Goal: Task Accomplishment & Management: Use online tool/utility

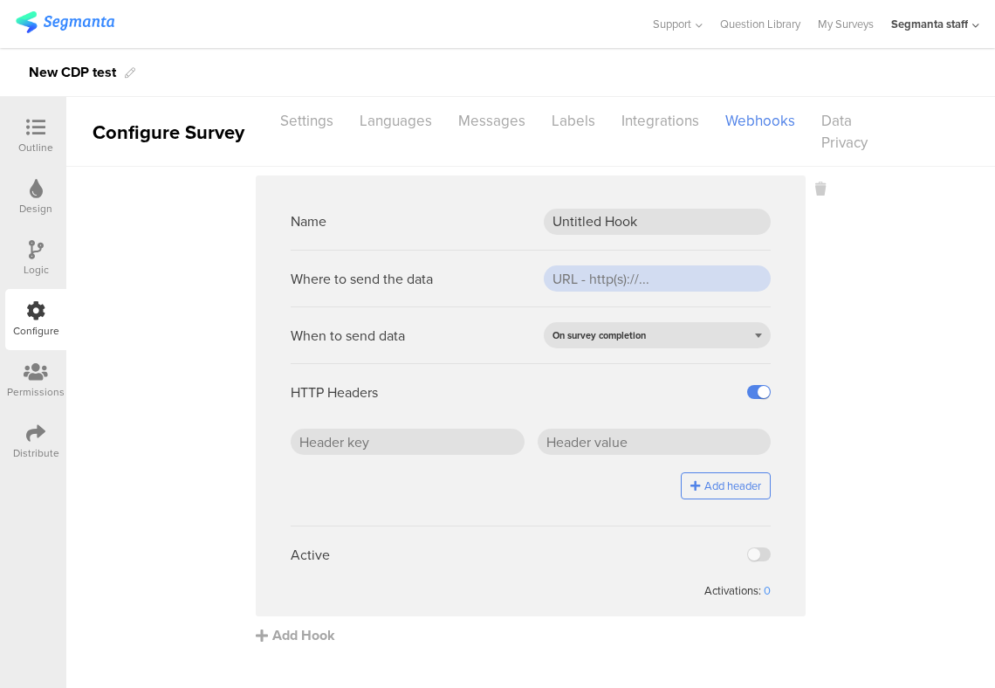
click at [697, 284] on input "url" at bounding box center [657, 278] width 227 height 26
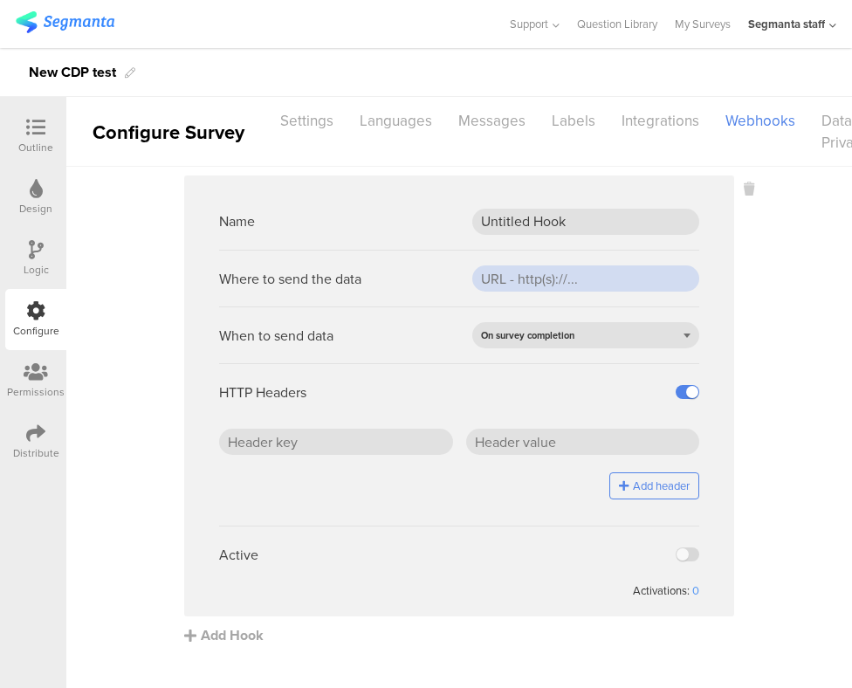
click at [505, 281] on input "url" at bounding box center [585, 278] width 227 height 26
click at [745, 292] on sg-webhook-settings "Name Untitled Hook Where to send the data фффффф When to send data On survey co…" at bounding box center [459, 410] width 786 height 470
click at [569, 275] on input "фффффф" at bounding box center [585, 278] width 227 height 26
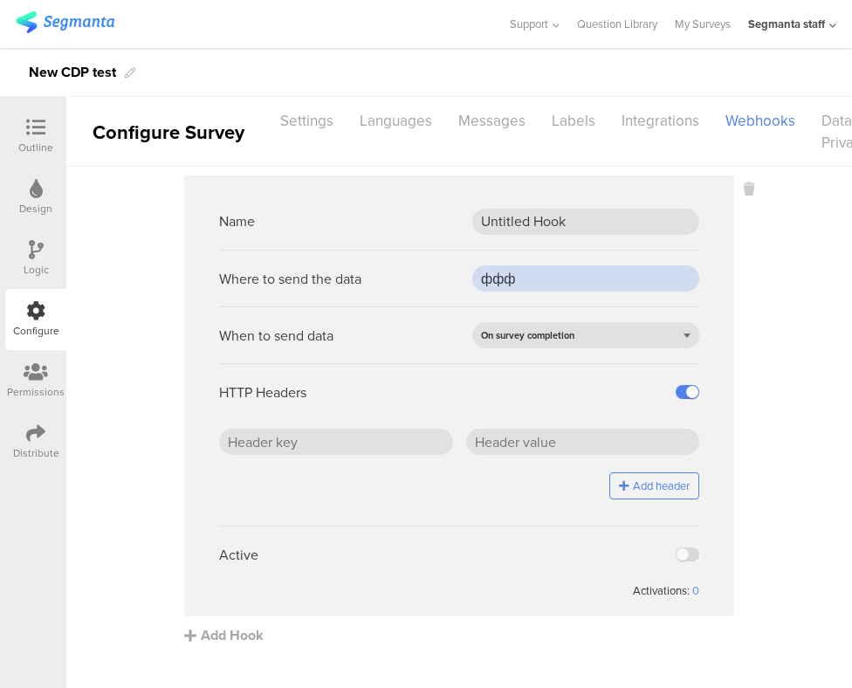
type input "ффф"
click at [747, 299] on sg-webhook-settings "Name Untitled Hook Where to send the data ффф When to send data On survey compl…" at bounding box center [459, 410] width 786 height 470
click at [753, 442] on sg-webhook-settings "Name Untitled Hook Where to send the data ффф When to send data On survey compl…" at bounding box center [459, 410] width 786 height 470
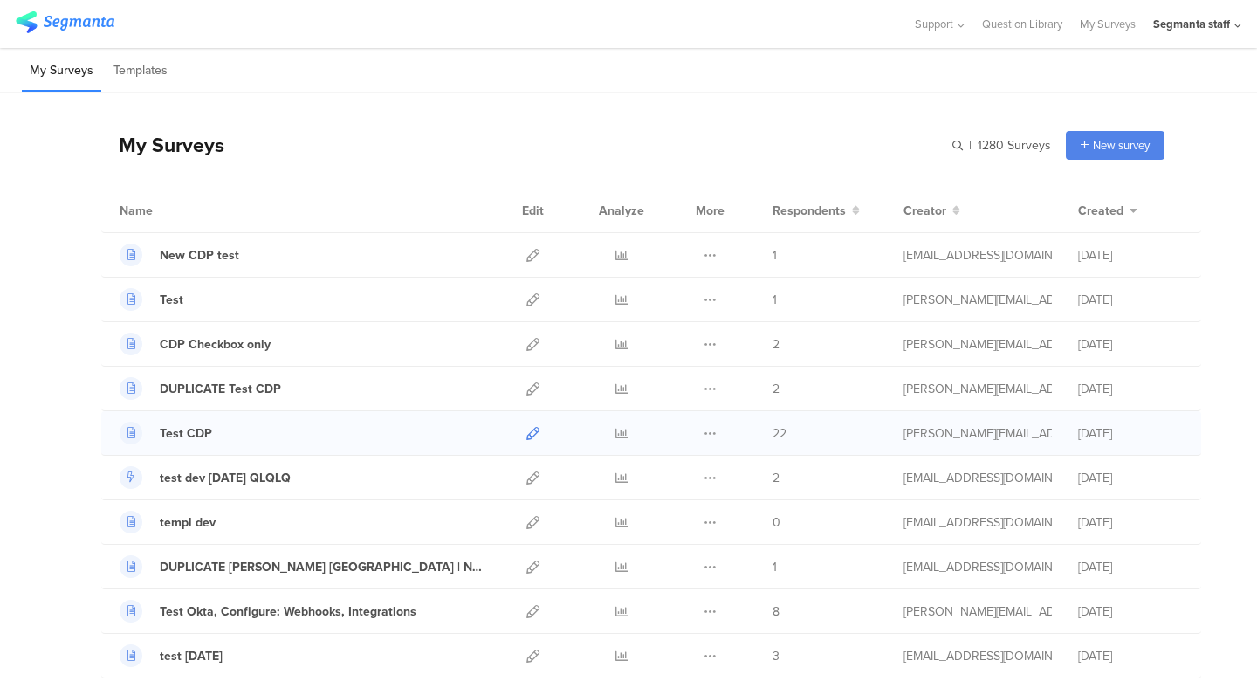
click at [533, 437] on icon at bounding box center [532, 433] width 13 height 13
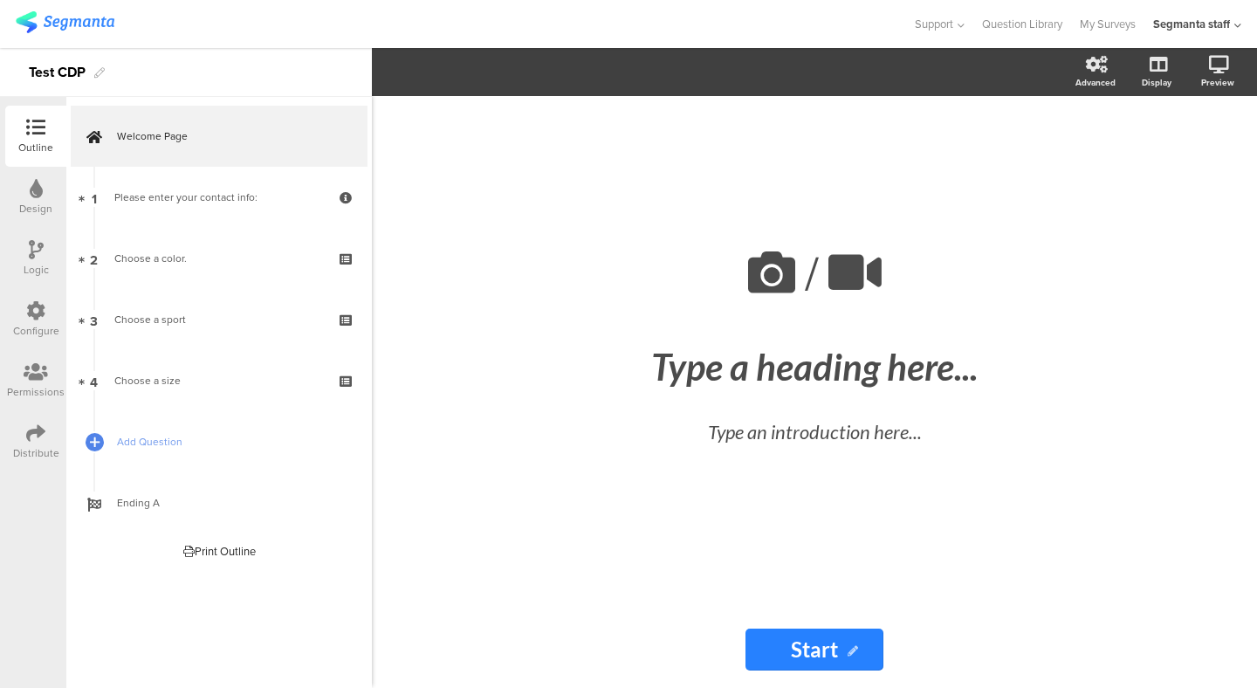
click at [31, 441] on icon at bounding box center [35, 432] width 19 height 19
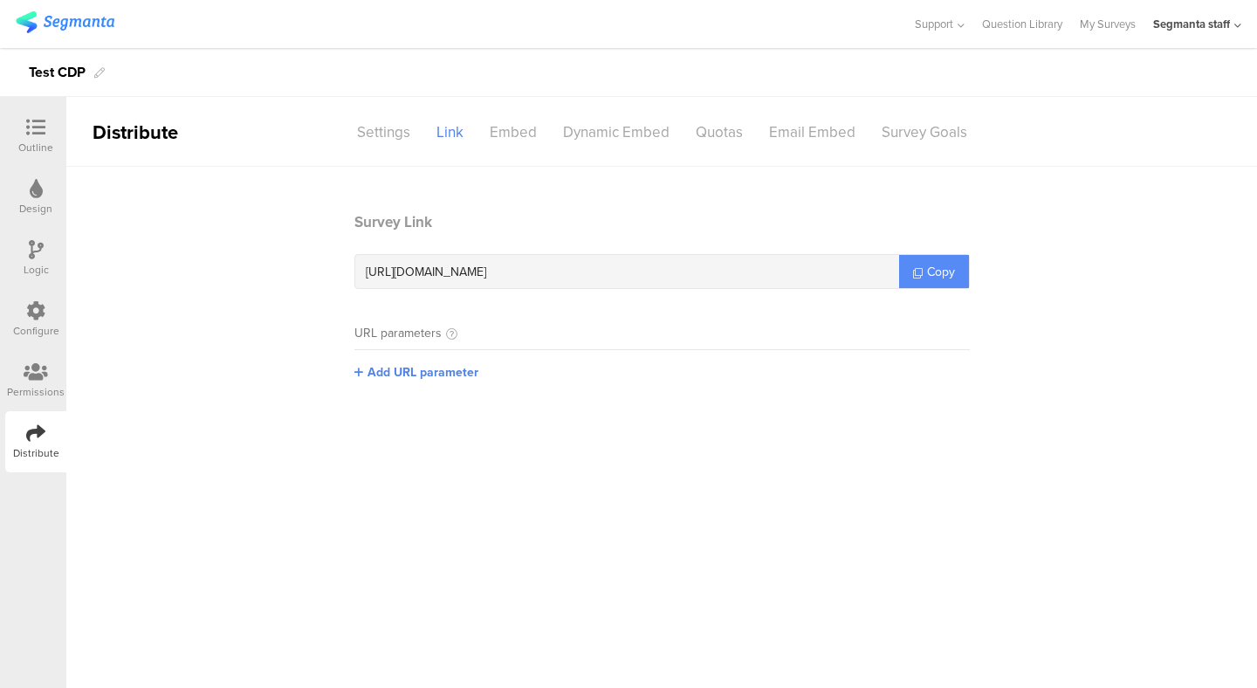
click at [927, 269] on span "Copy" at bounding box center [941, 272] width 28 height 18
